Goal: Task Accomplishment & Management: Manage account settings

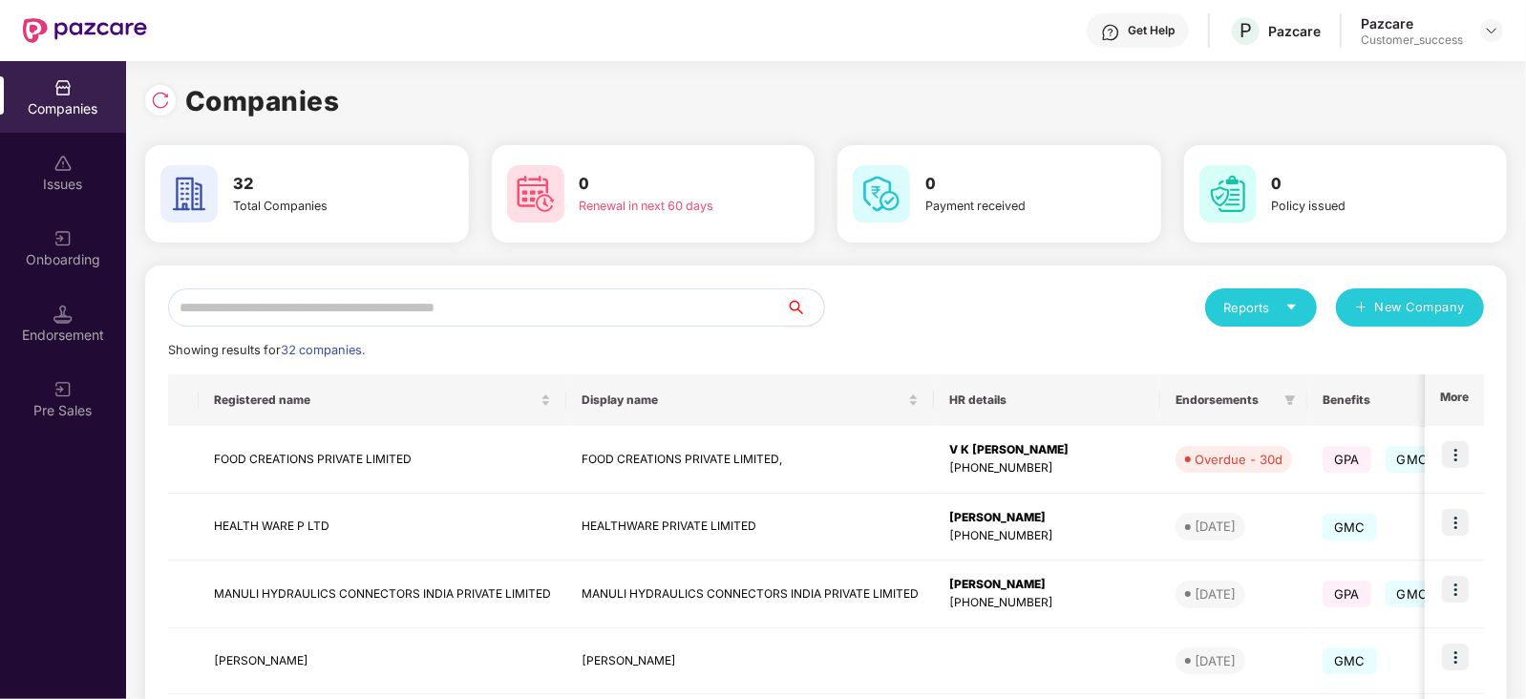
click at [320, 304] on input "text" at bounding box center [477, 307] width 618 height 38
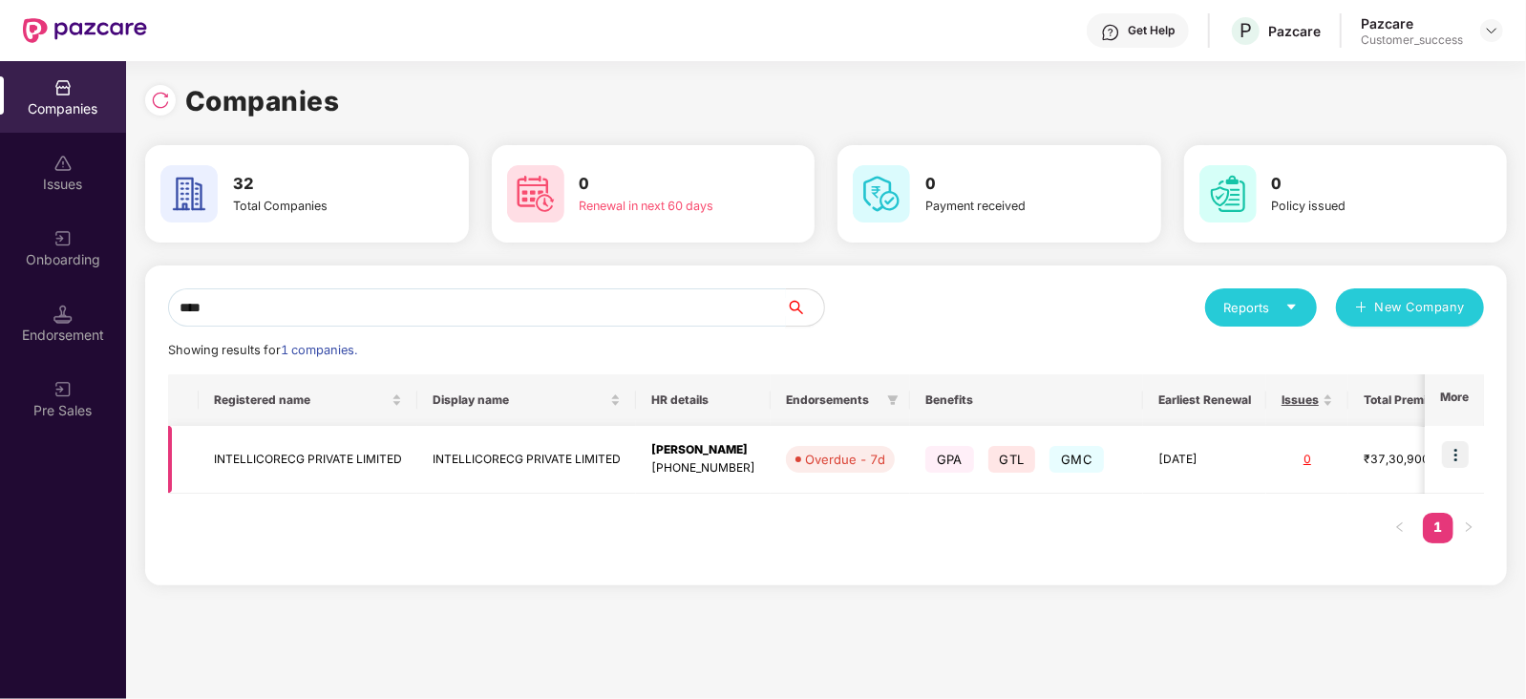
type input "****"
click at [1463, 463] on img at bounding box center [1455, 454] width 27 height 27
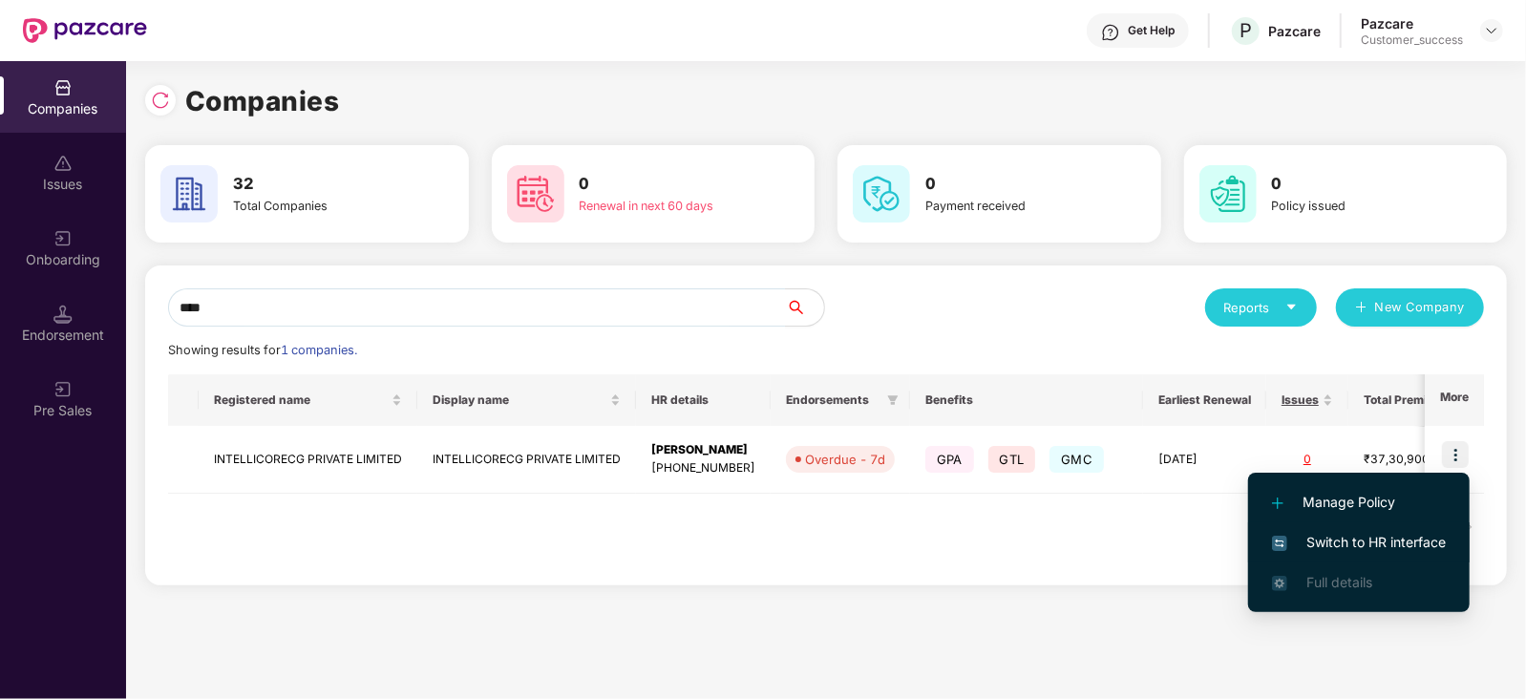
click at [1400, 530] on li "Switch to HR interface" at bounding box center [1359, 542] width 222 height 40
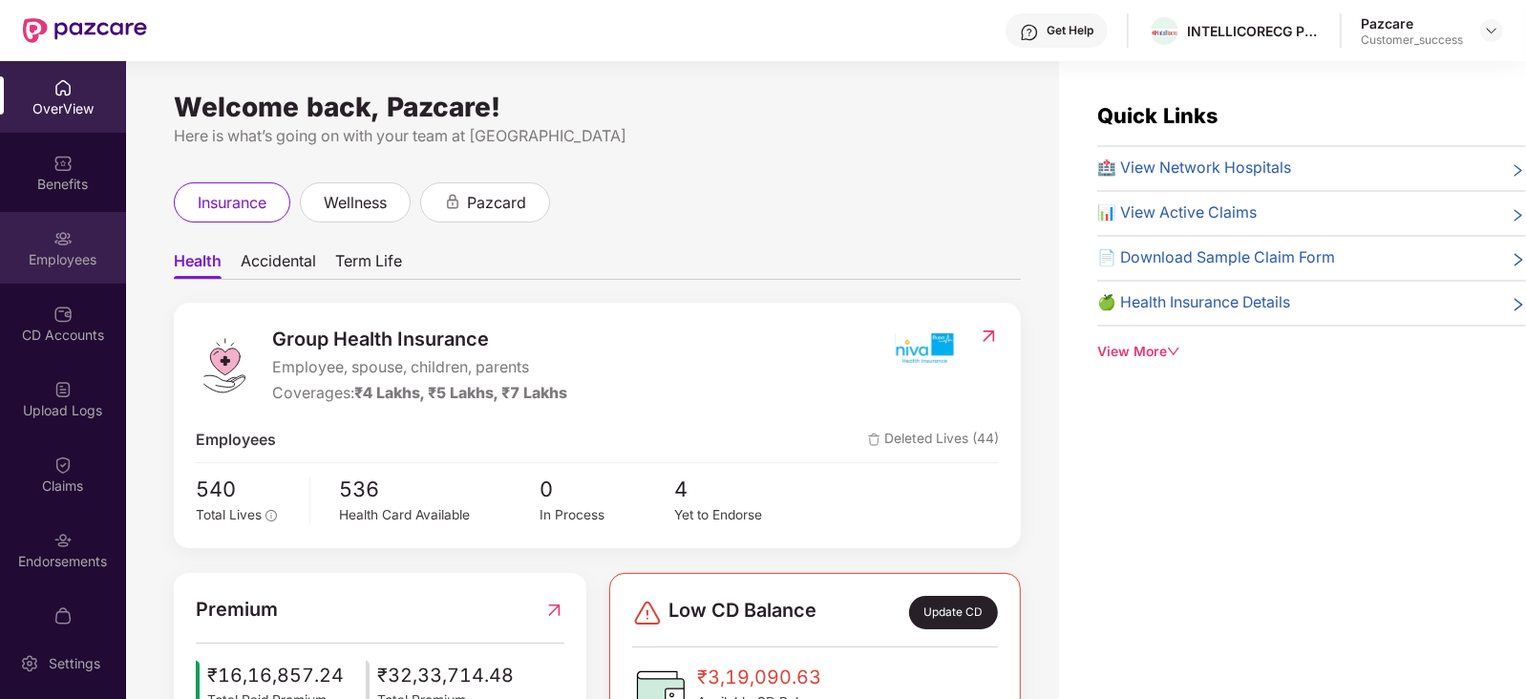
click at [55, 254] on div "Employees" at bounding box center [63, 259] width 126 height 19
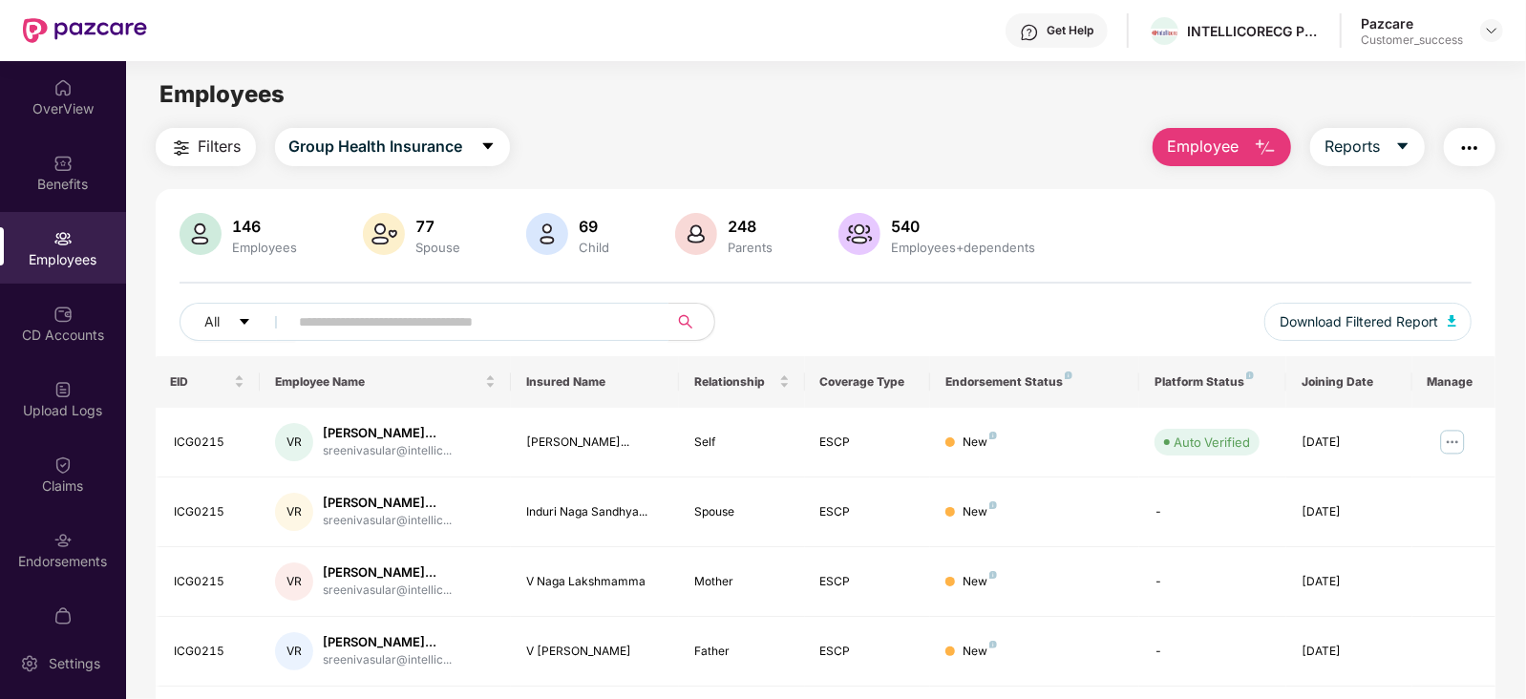
click at [428, 326] on input "text" at bounding box center [471, 322] width 343 height 29
paste input "*******"
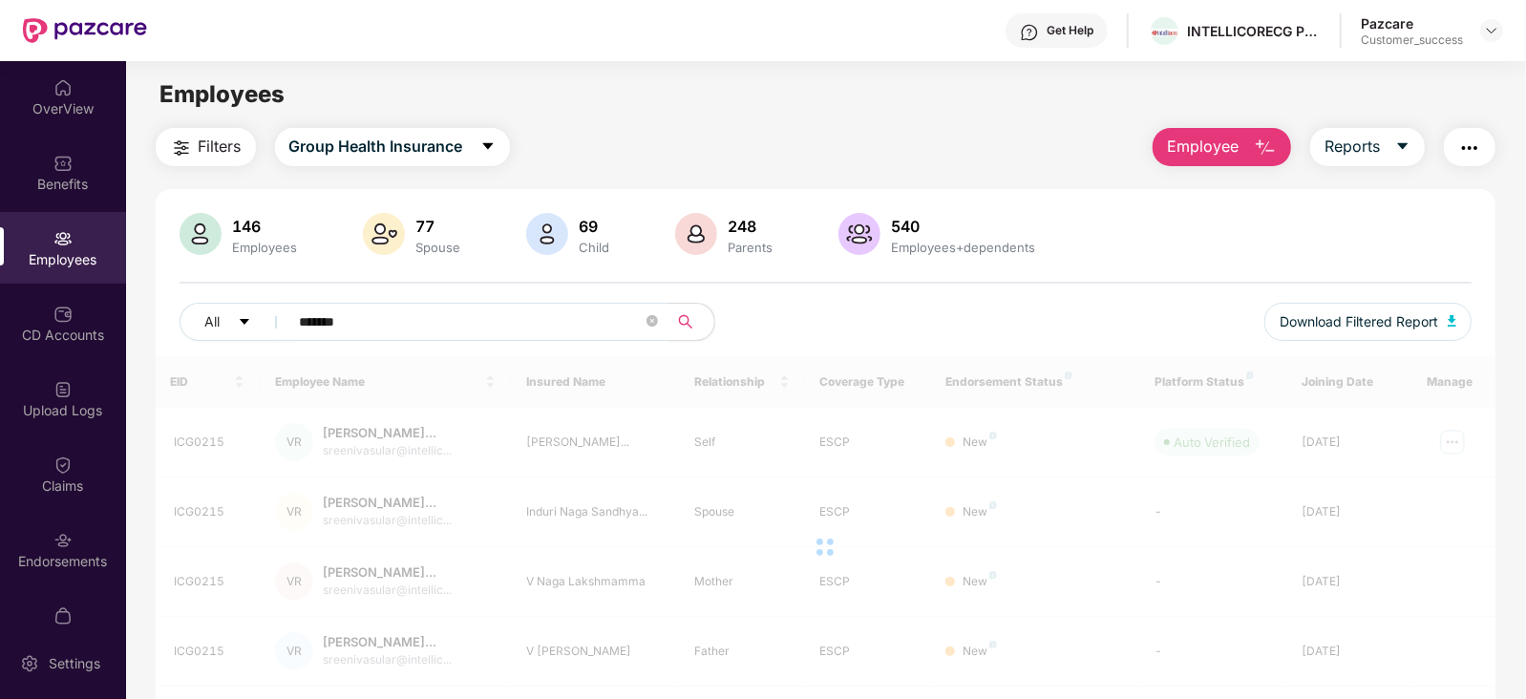
type input "*******"
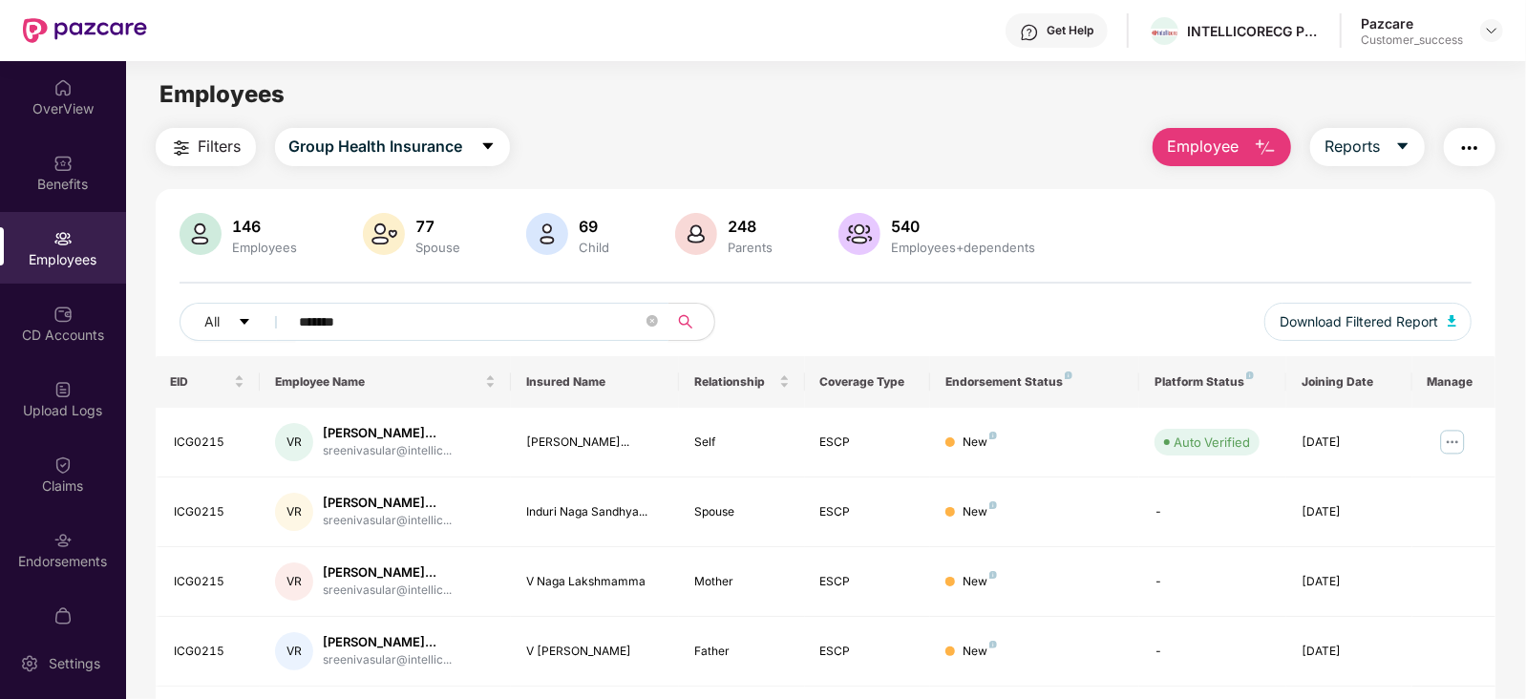
scroll to position [61, 0]
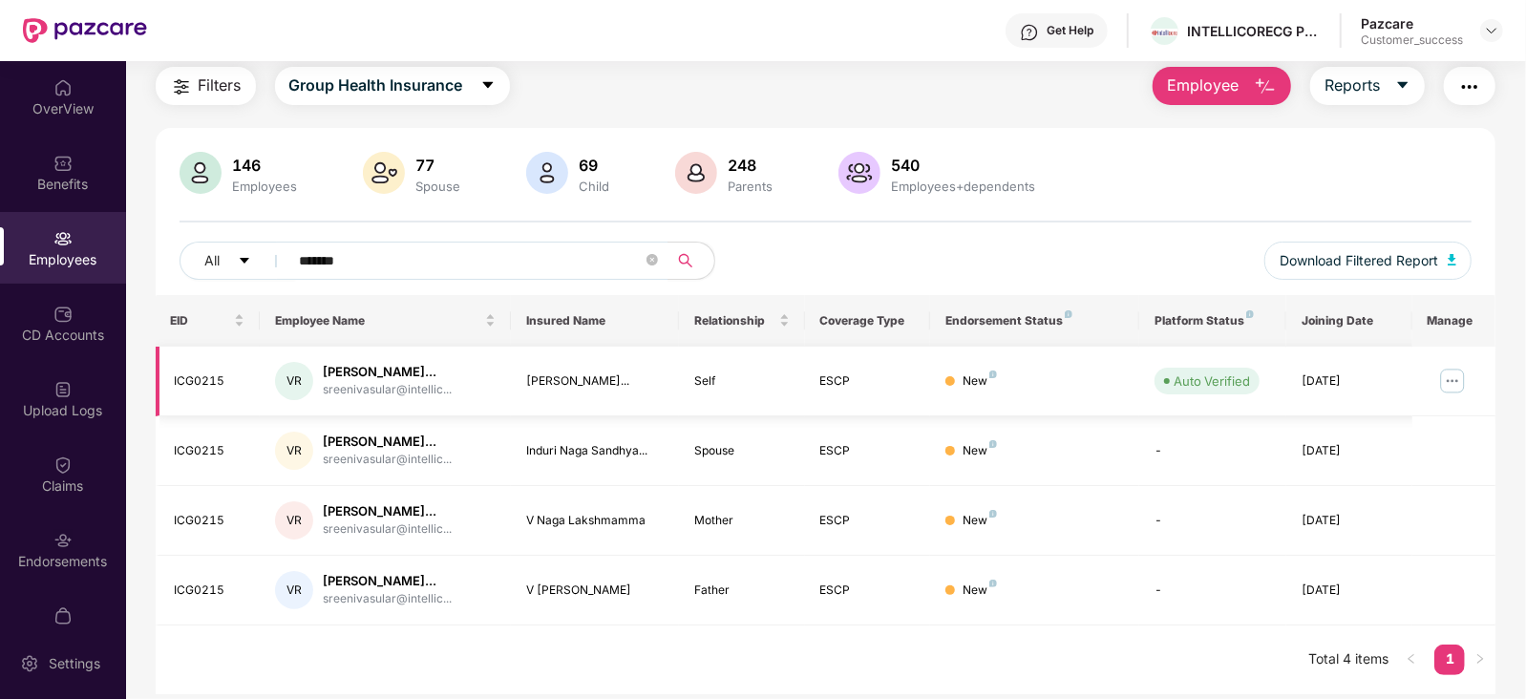
click at [1448, 373] on img at bounding box center [1452, 381] width 31 height 31
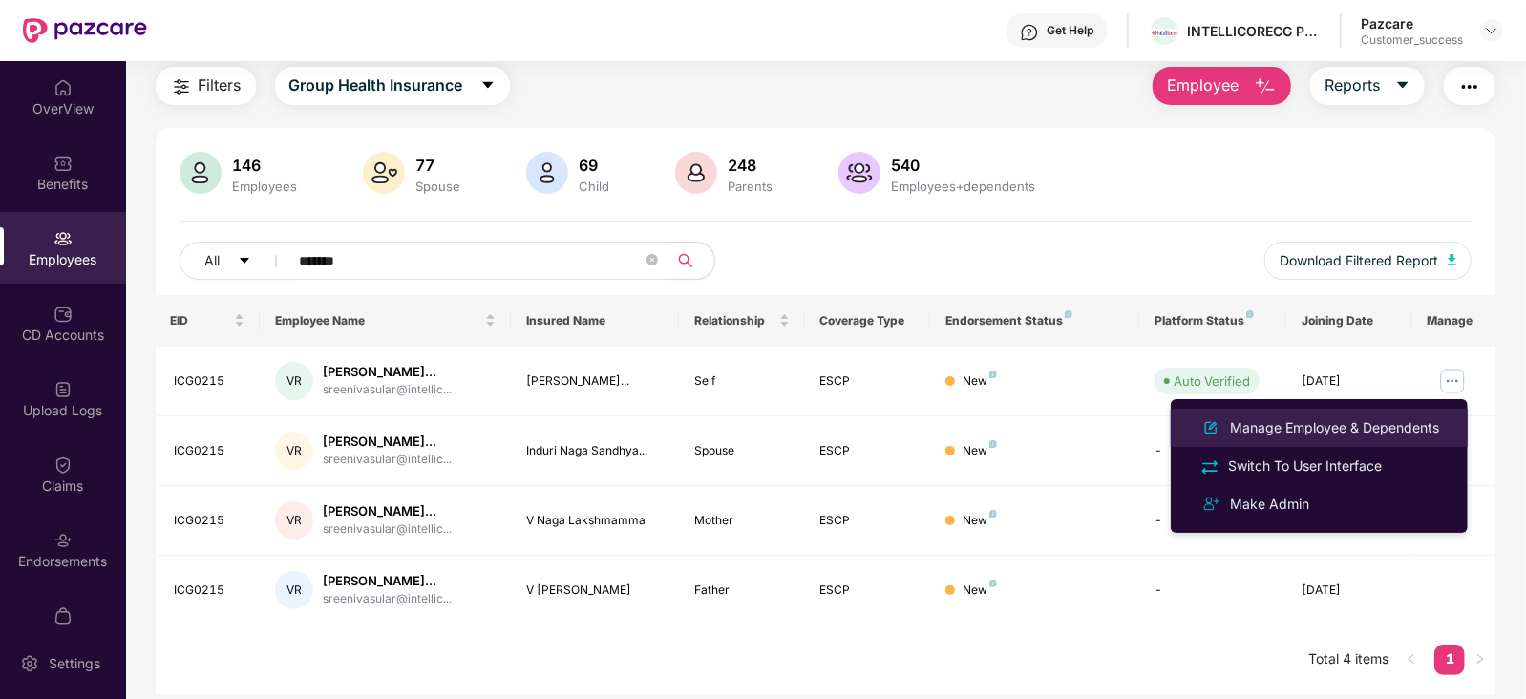
click at [1361, 426] on div "Manage Employee & Dependents" at bounding box center [1334, 427] width 217 height 21
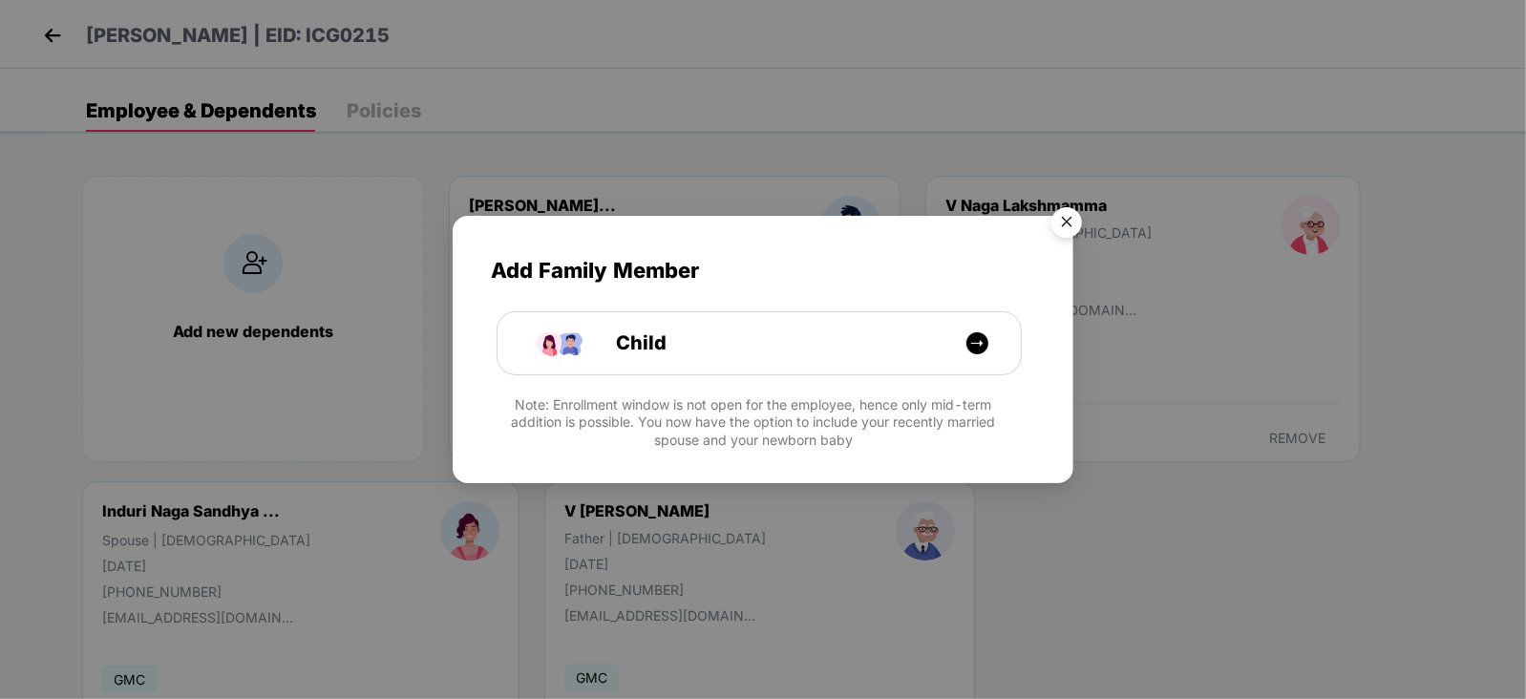
click at [1067, 217] on img "Close" at bounding box center [1066, 225] width 53 height 53
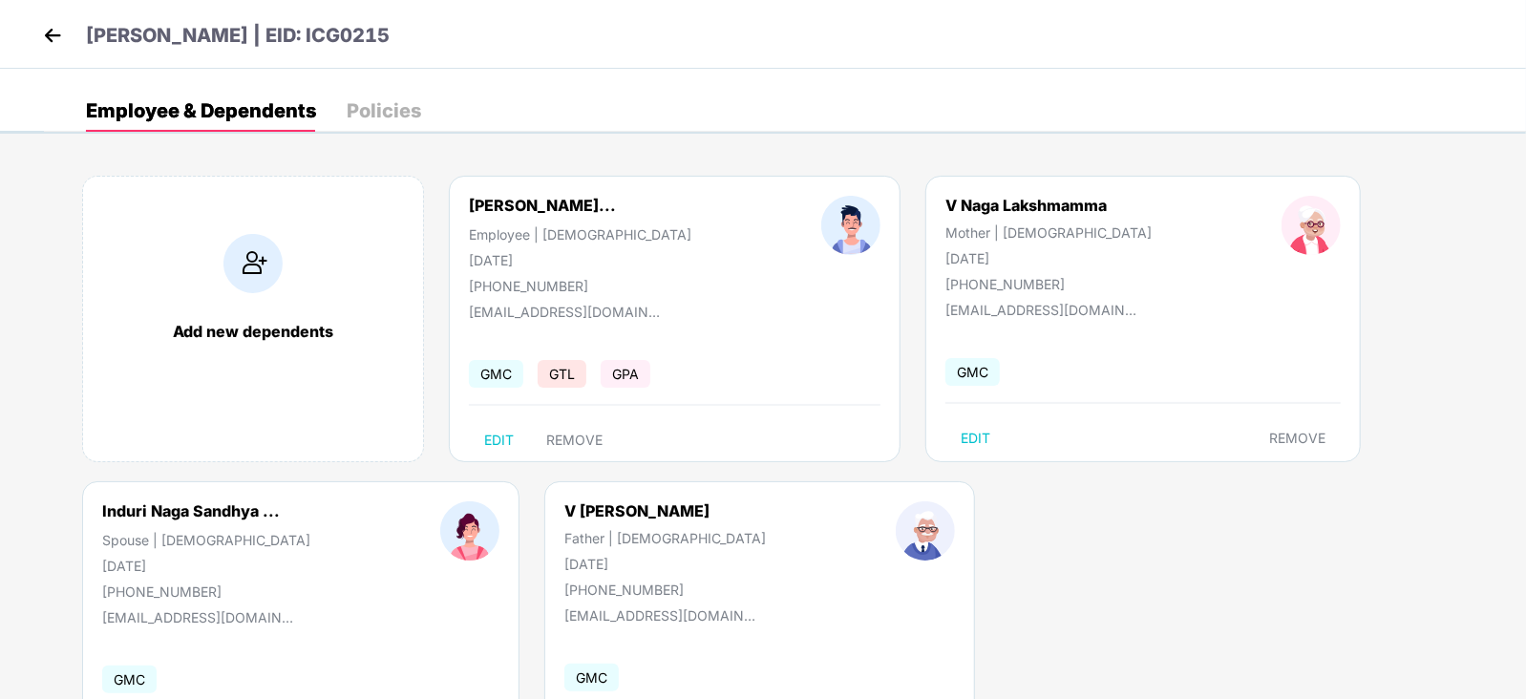
click at [47, 29] on img at bounding box center [52, 35] width 29 height 29
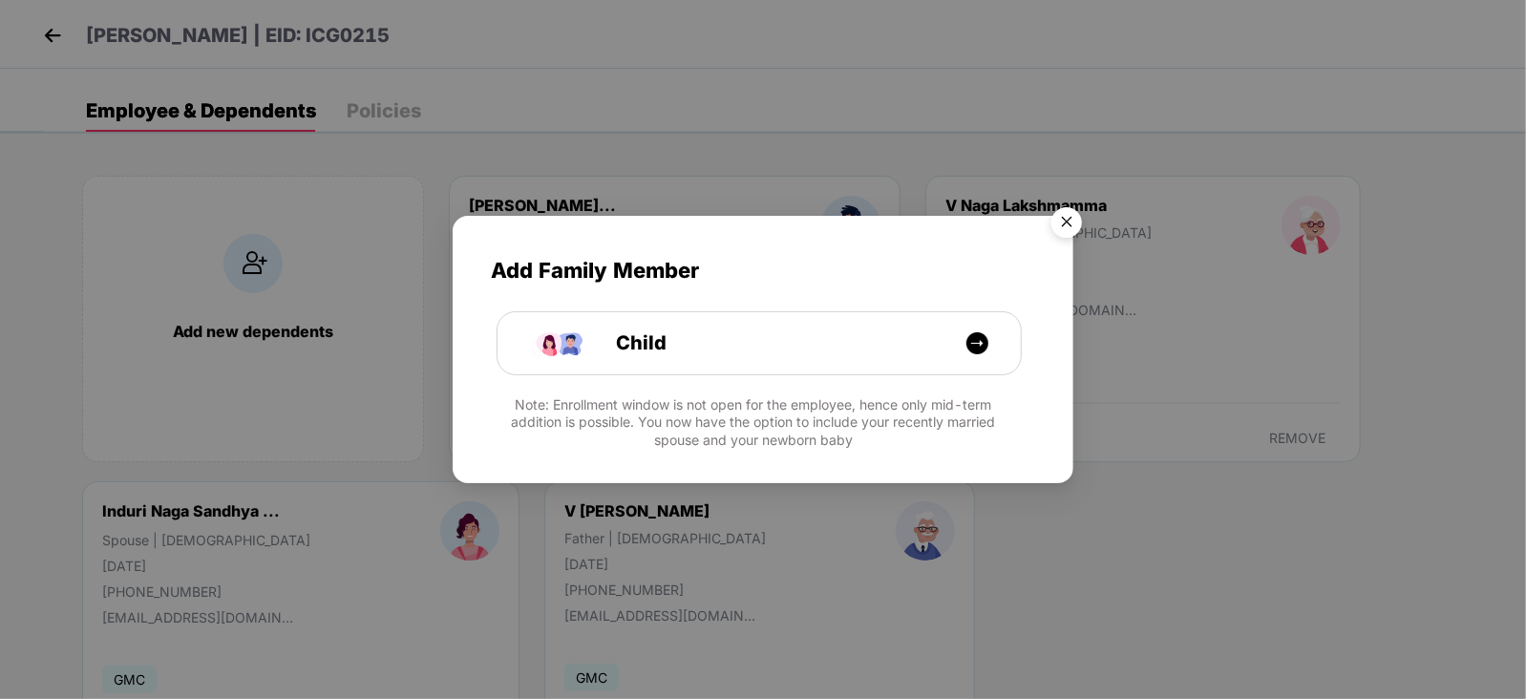
click at [1070, 218] on img "Close" at bounding box center [1066, 225] width 53 height 53
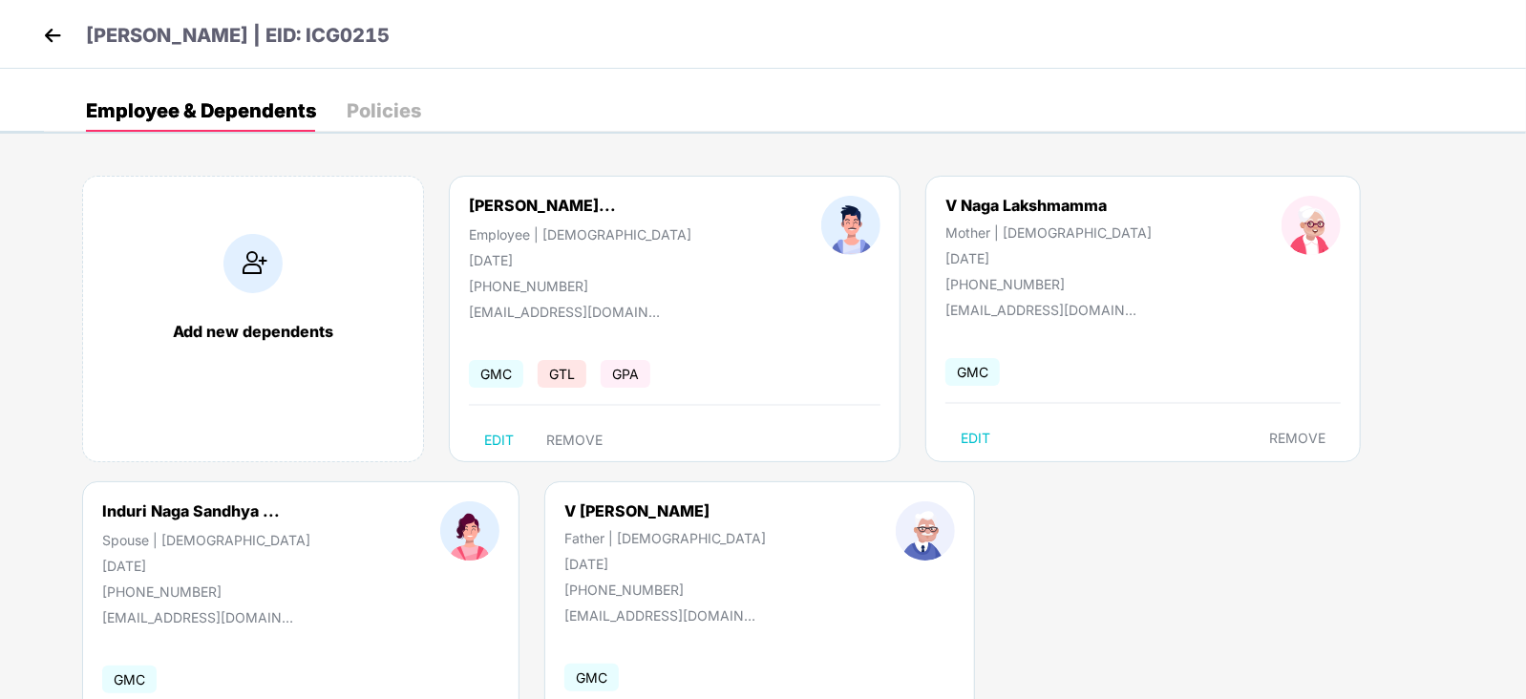
click at [49, 44] on img at bounding box center [52, 35] width 29 height 29
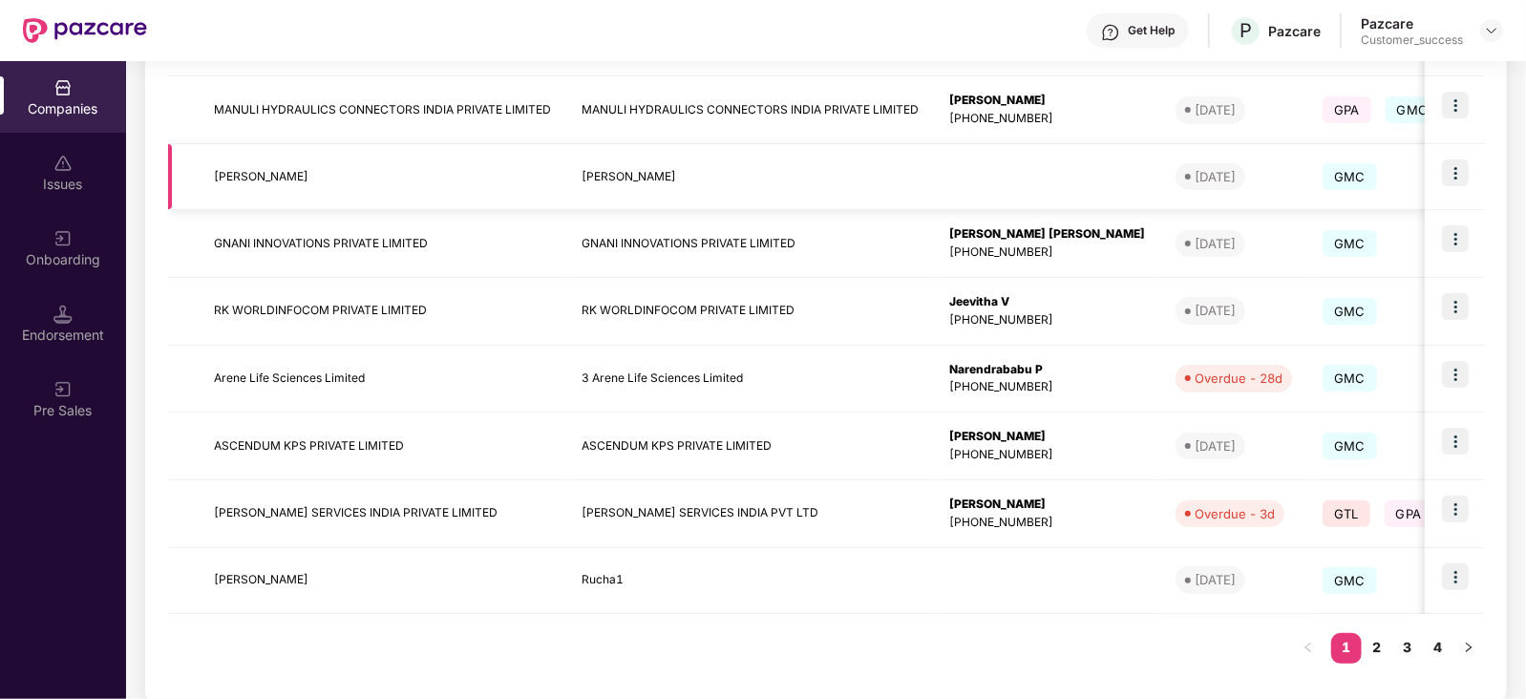
scroll to position [503, 0]
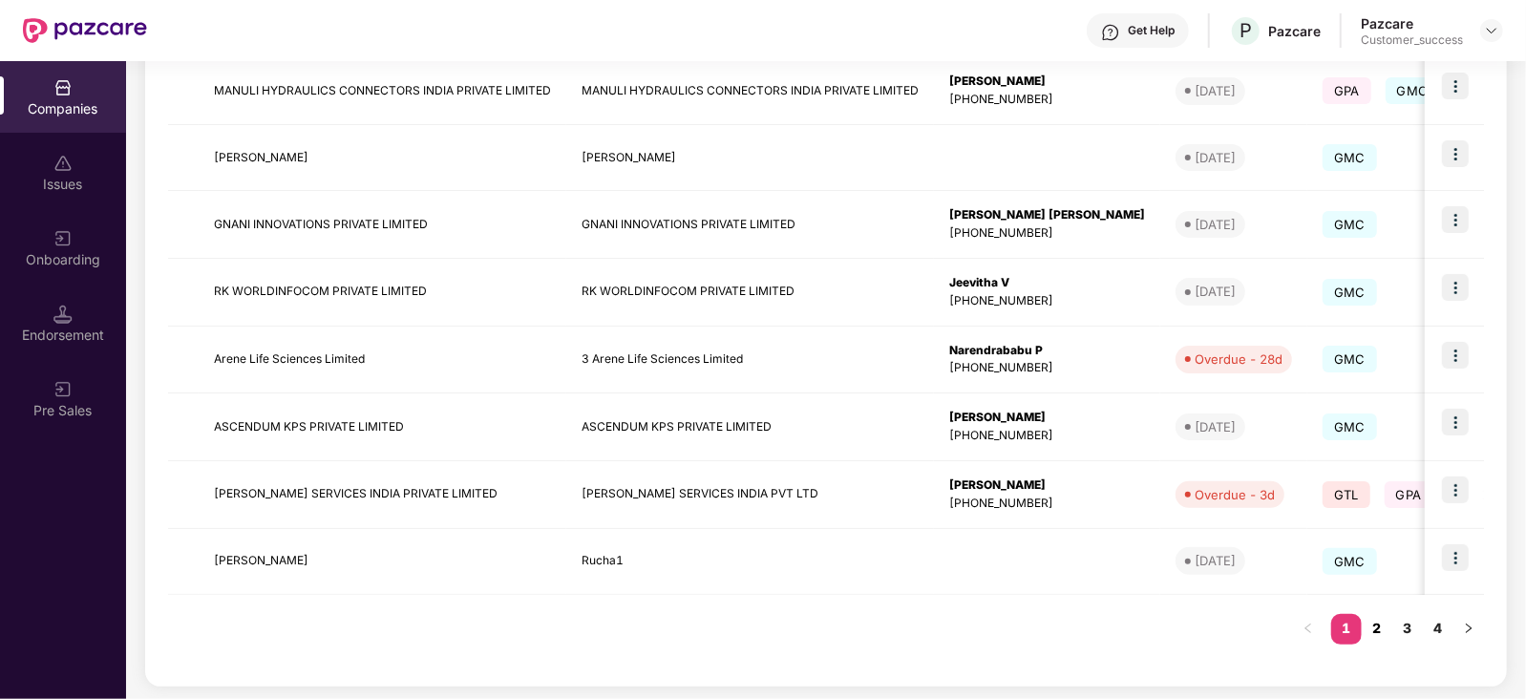
click at [1372, 624] on link "2" at bounding box center [1377, 628] width 31 height 29
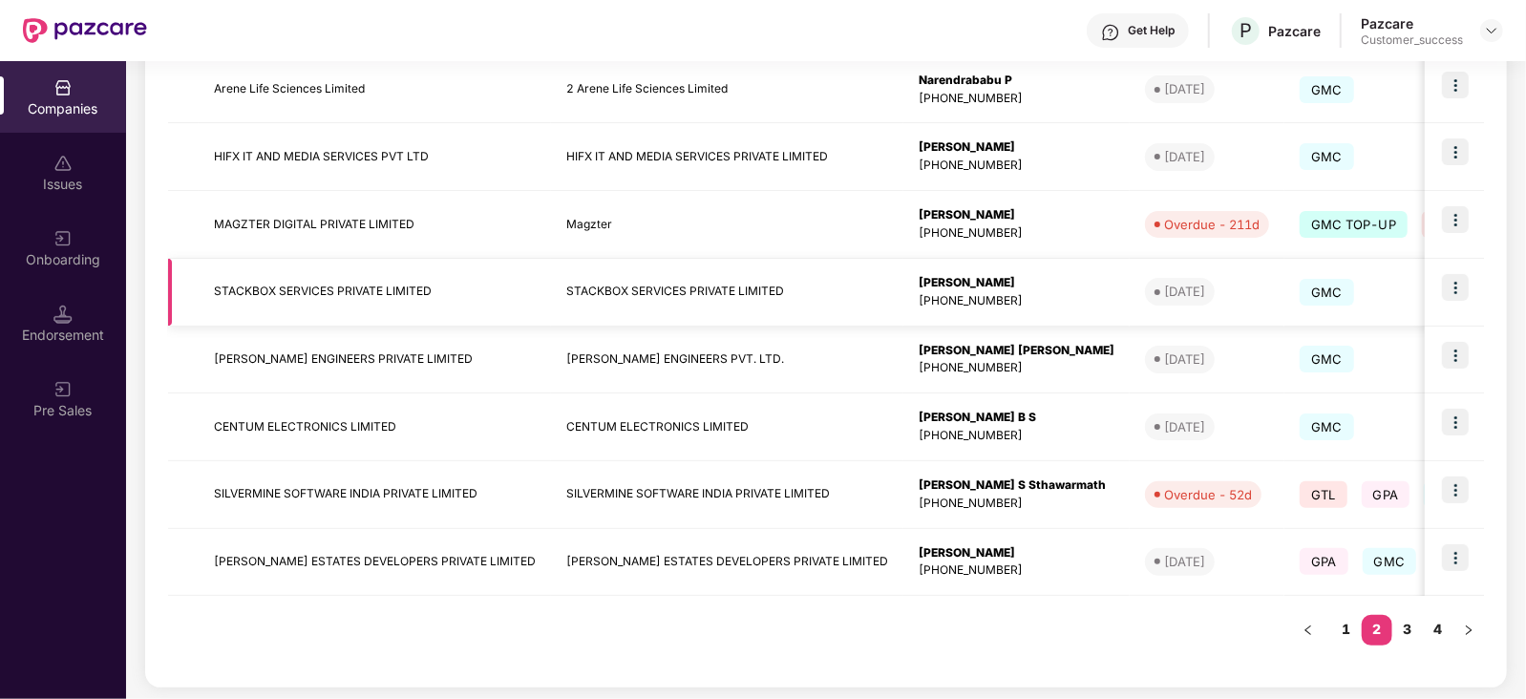
scroll to position [0, 0]
